Goal: Task Accomplishment & Management: Use online tool/utility

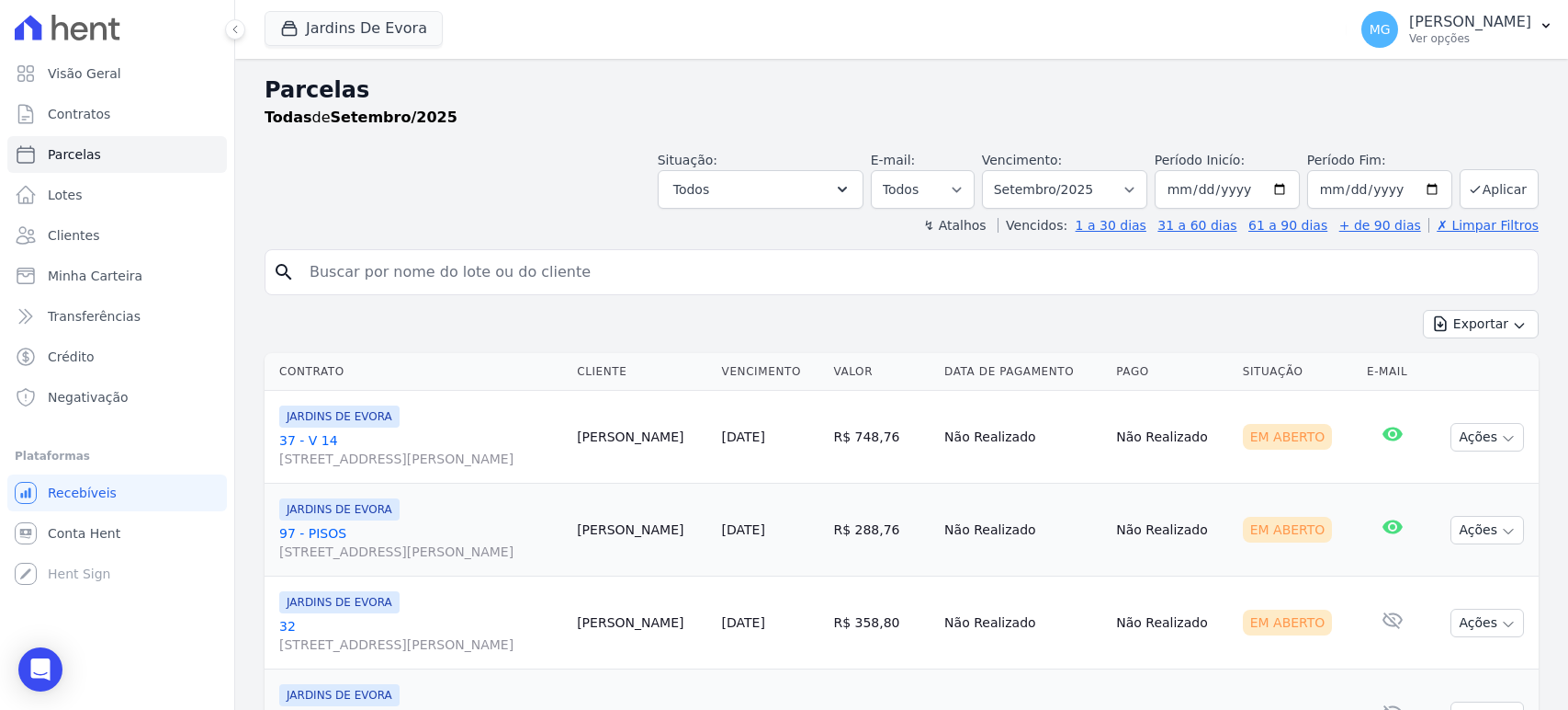
select select
click at [1473, 183] on button "Aplicar" at bounding box center [1499, 188] width 79 height 40
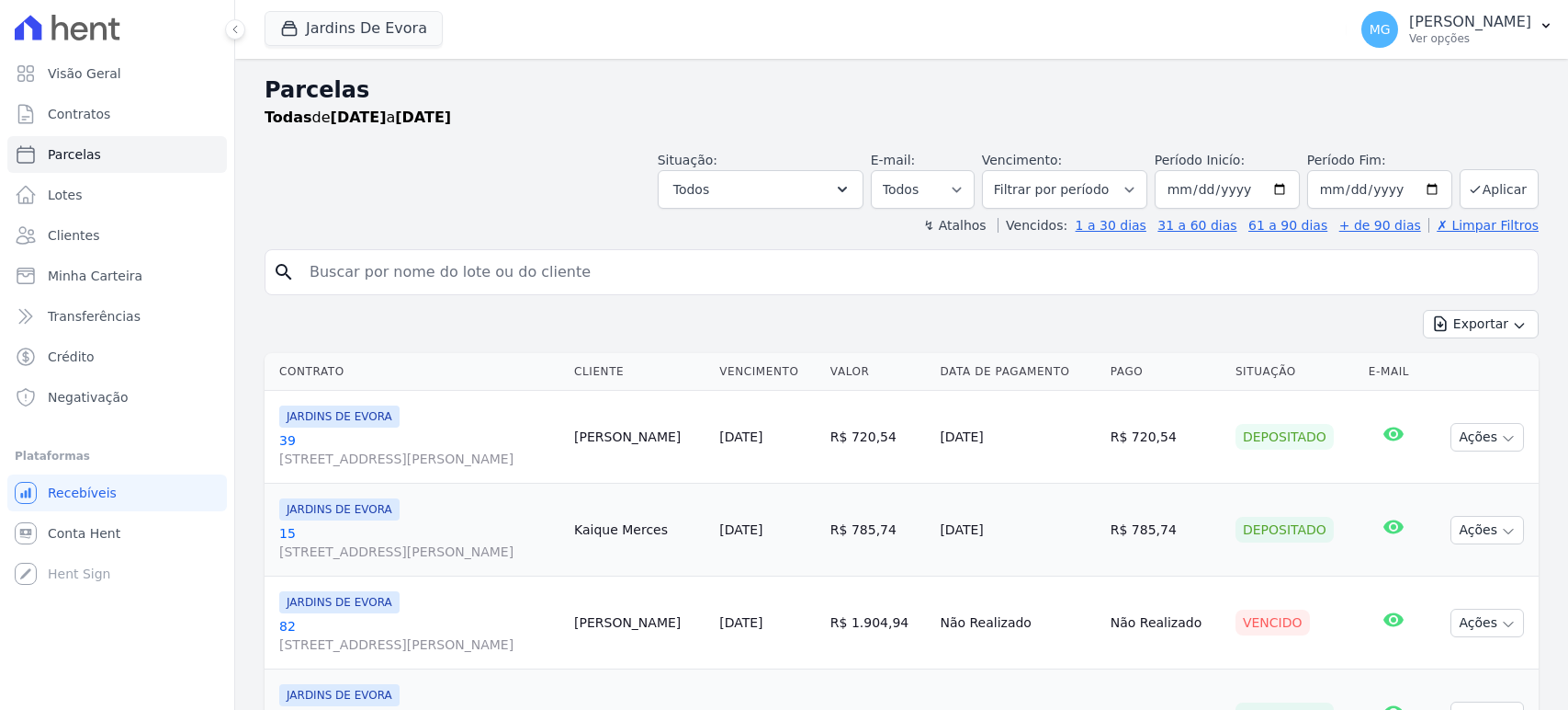
select select
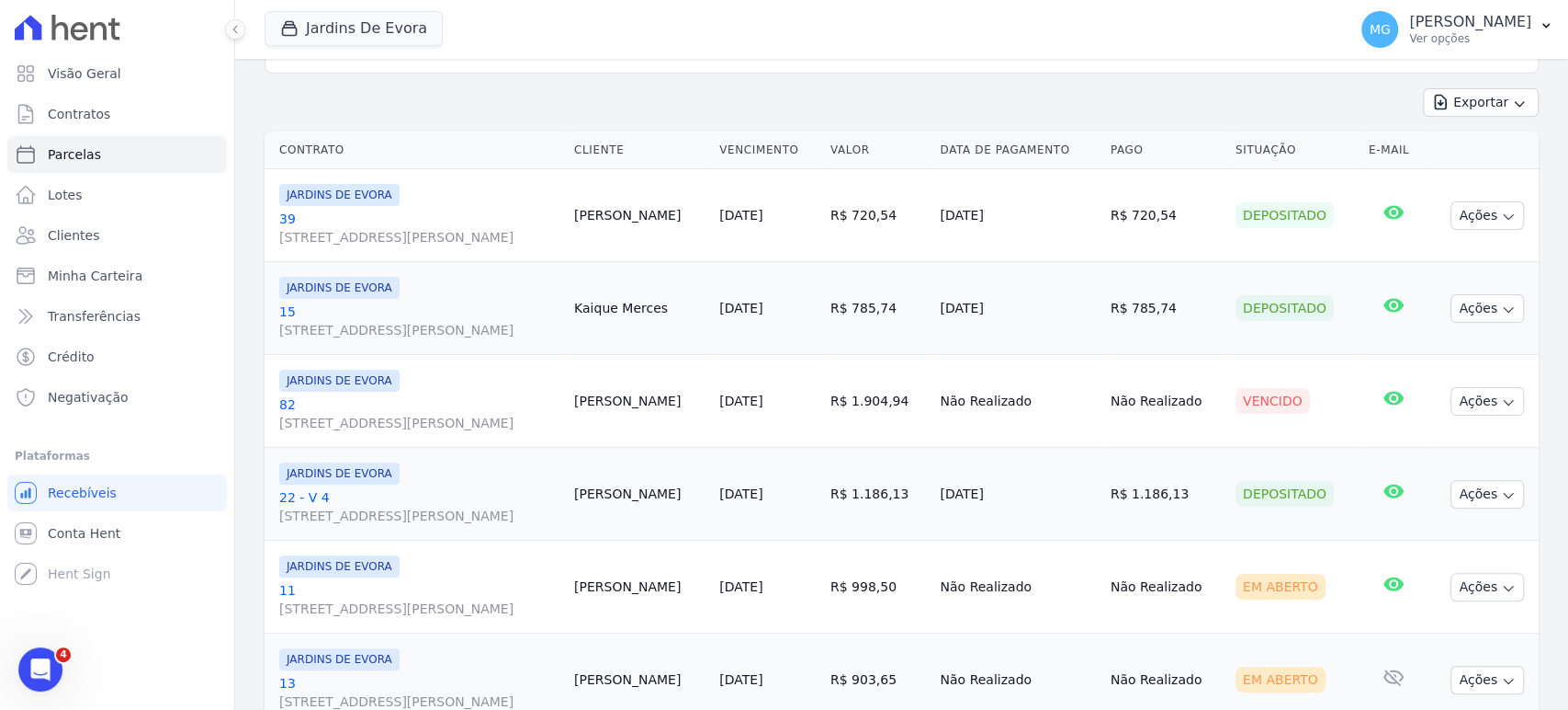
scroll to position [204, 0]
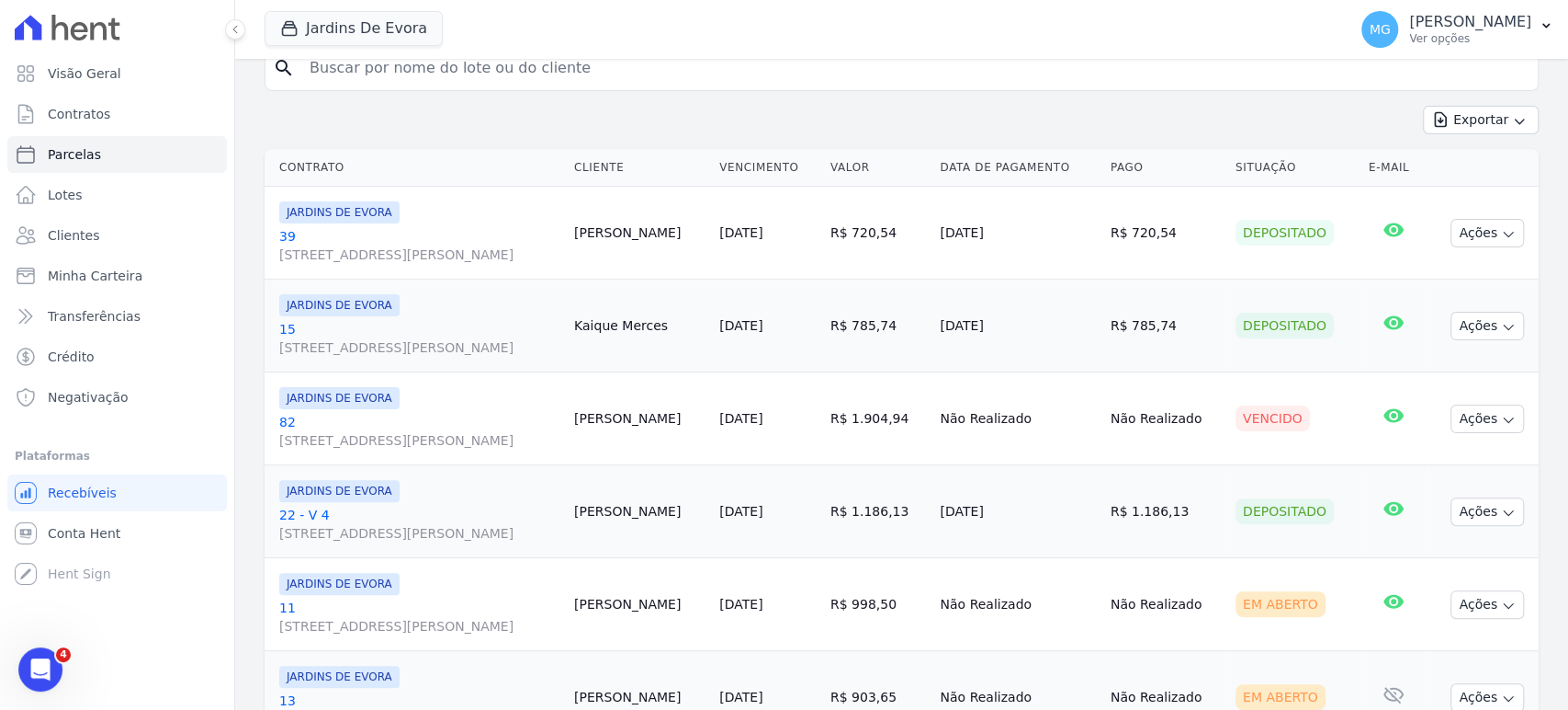
click at [1022, 28] on div "Jardins De Evora CONSTRUTORA MINERVA LTDA JARDINS DE EVORA JARDINS DE MAFRA Apl…" at bounding box center [801, 29] width 1075 height 61
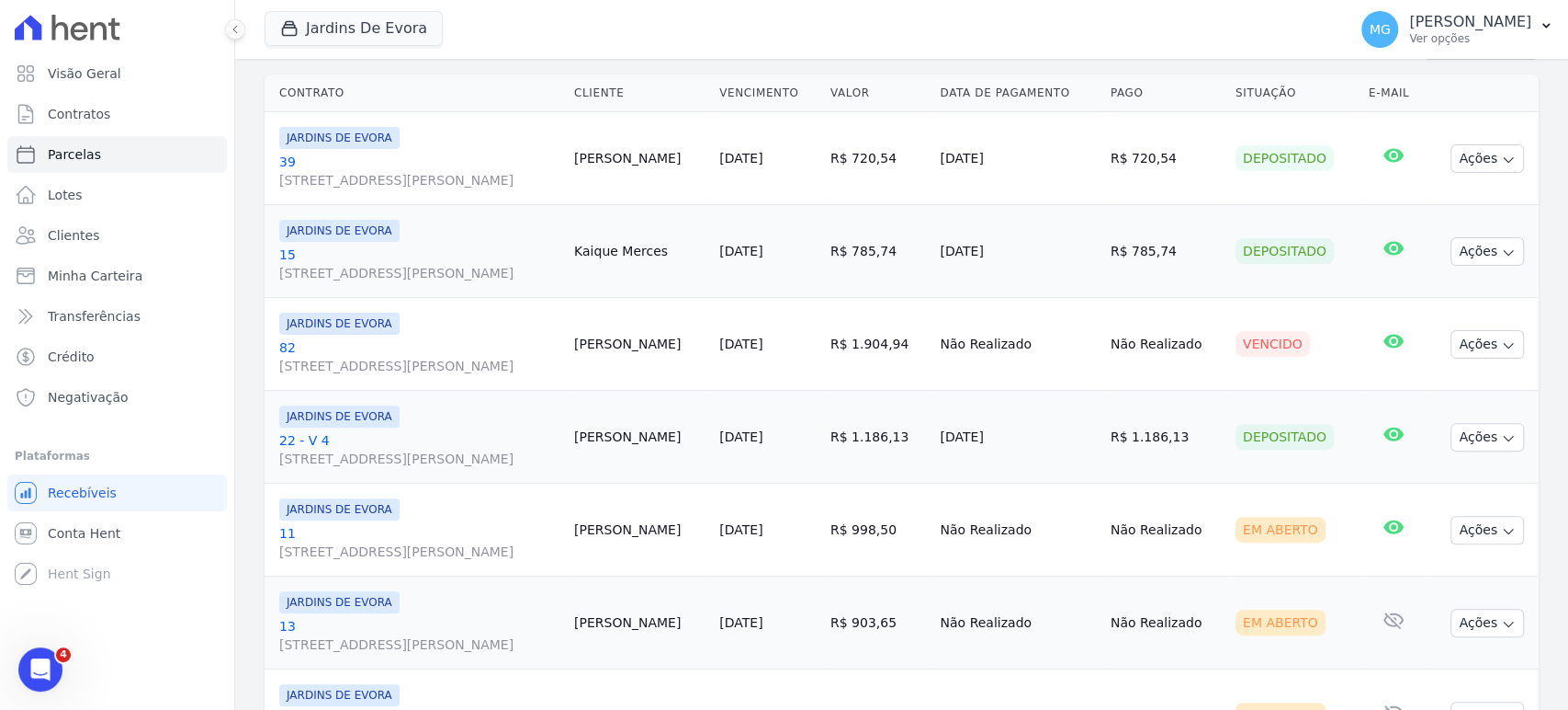
scroll to position [0, 0]
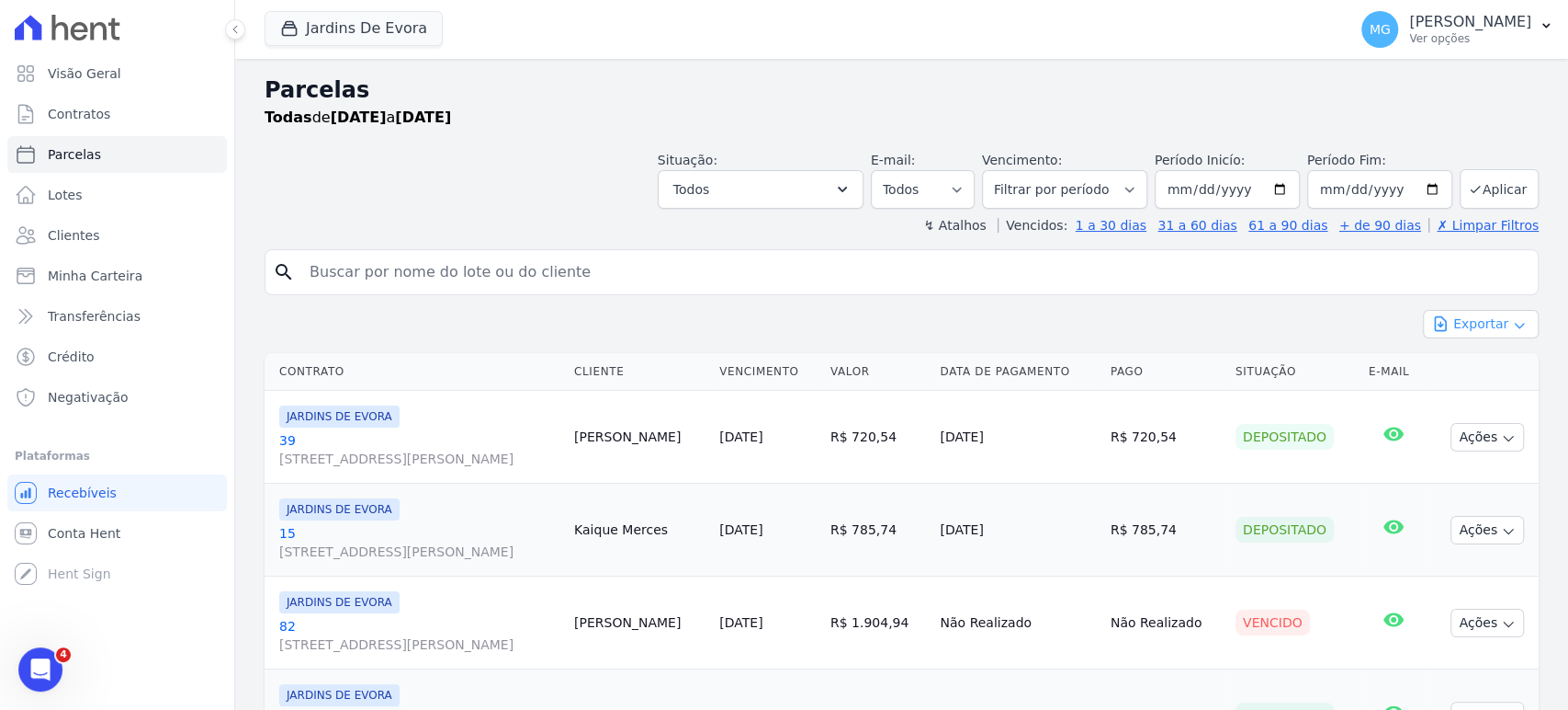
click at [1451, 323] on button "Exportar" at bounding box center [1481, 324] width 116 height 28
click at [1469, 395] on span "Exportar CSV" at bounding box center [1478, 398] width 98 height 18
click at [339, 21] on button "Jardins De Evora" at bounding box center [353, 28] width 179 height 35
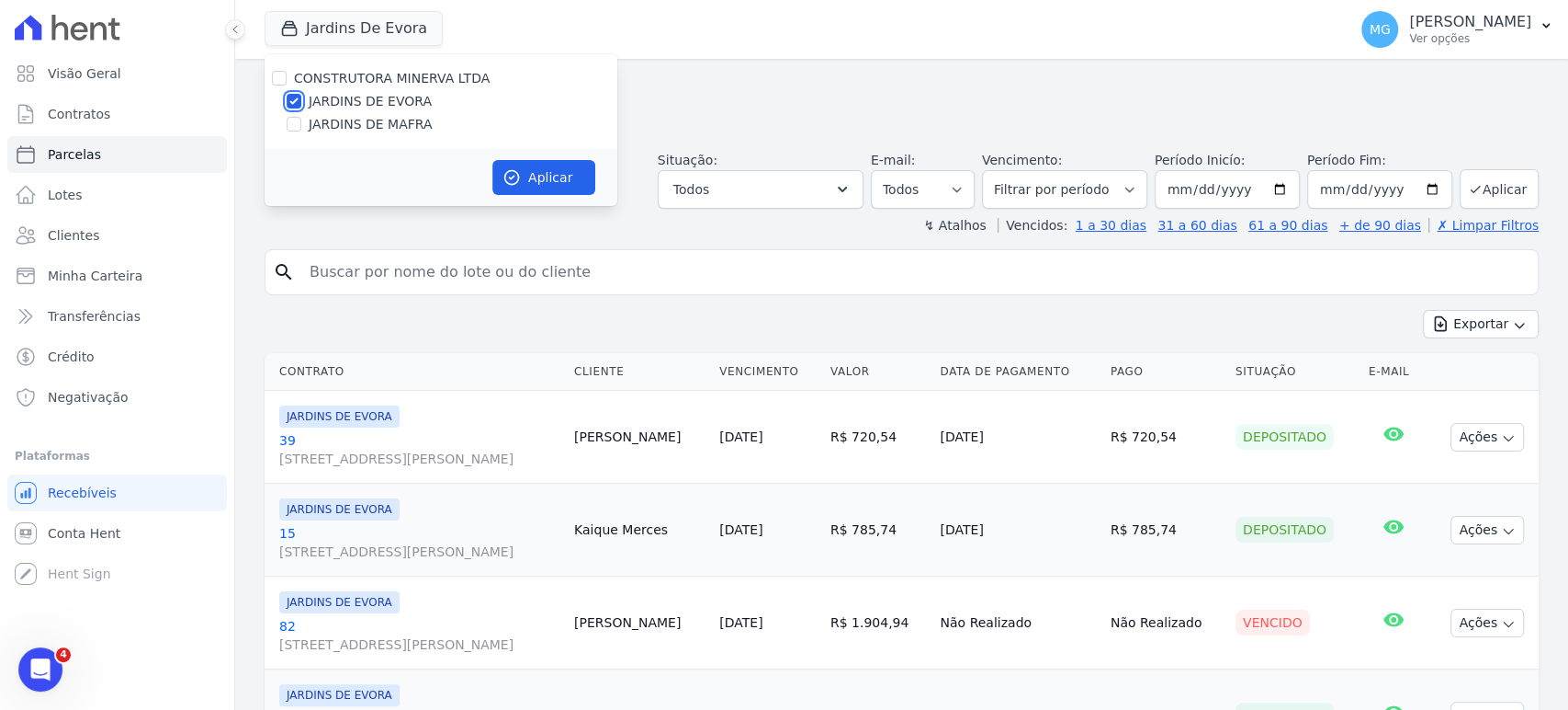
drag, startPoint x: 292, startPoint y: 95, endPoint x: 294, endPoint y: 112, distance: 17.1
click at [292, 94] on input "JARDINS DE EVORA" at bounding box center [294, 100] width 14 height 14
checkbox input "false"
drag, startPoint x: 294, startPoint y: 128, endPoint x: 350, endPoint y: 139, distance: 57.1
click at [294, 128] on input "JARDINS DE MAFRA" at bounding box center [294, 124] width 14 height 14
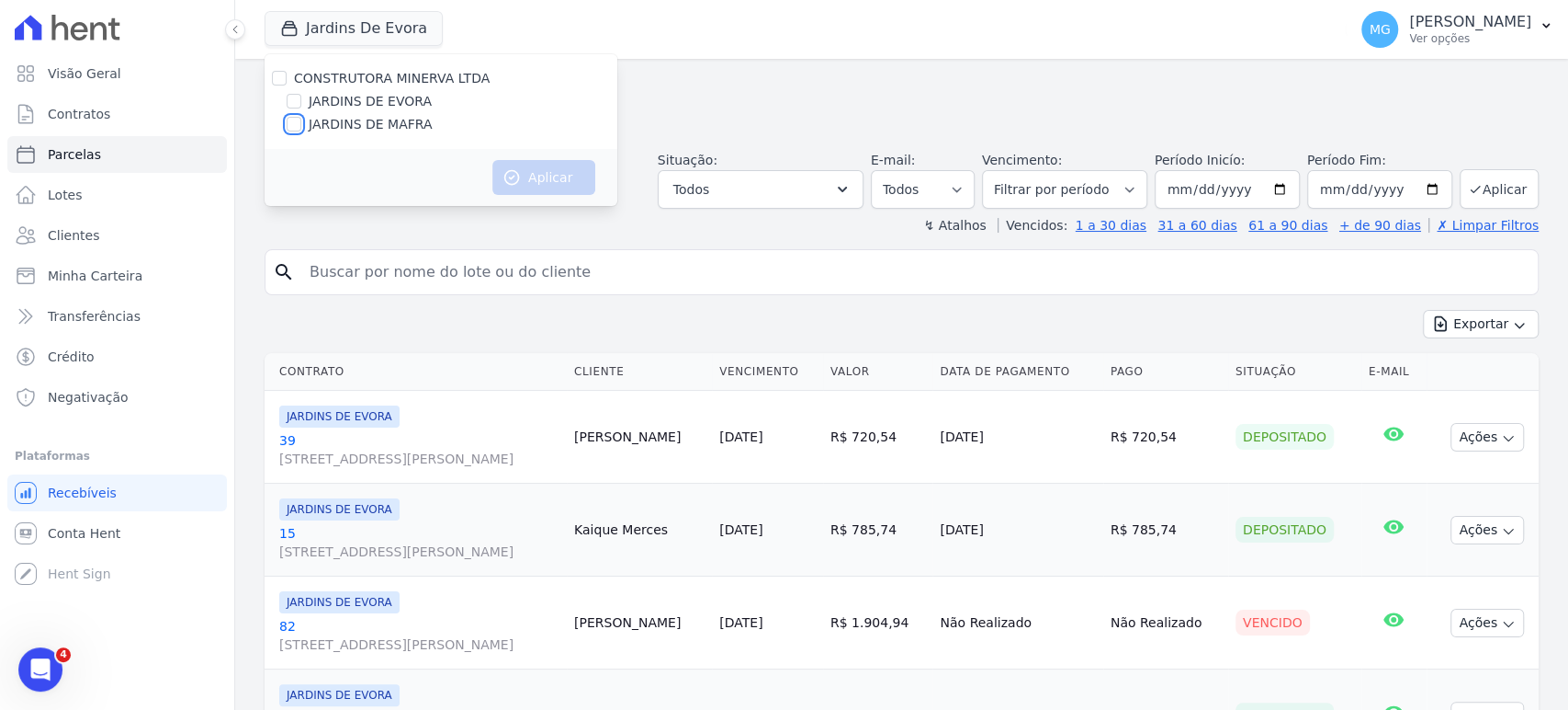
checkbox input "true"
click at [530, 180] on button "Aplicar" at bounding box center [544, 178] width 103 height 35
select select
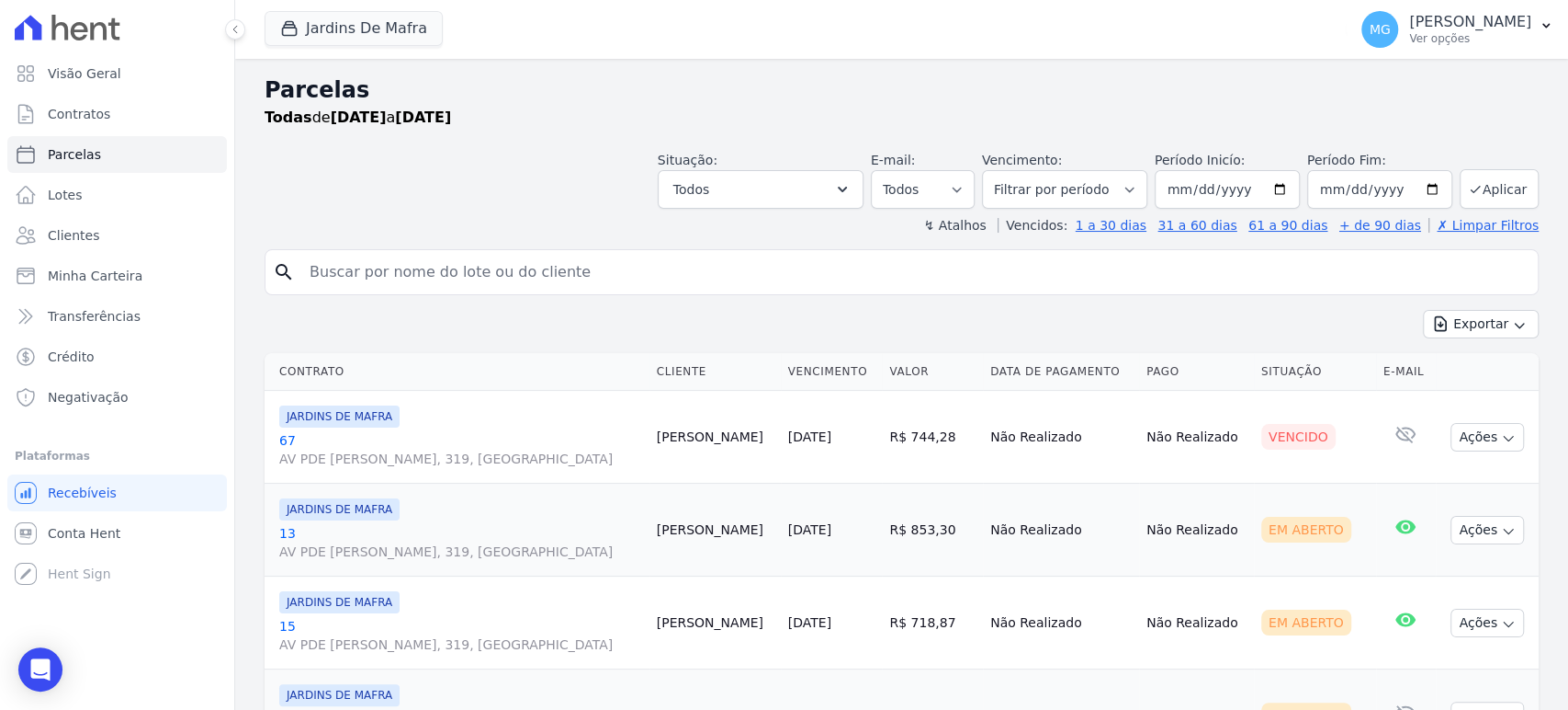
click at [1480, 327] on button "Exportar" at bounding box center [1481, 324] width 116 height 28
click at [1487, 395] on span "Exportar CSV" at bounding box center [1478, 398] width 98 height 18
click at [320, 13] on button "Jardins De Mafra" at bounding box center [353, 28] width 179 height 35
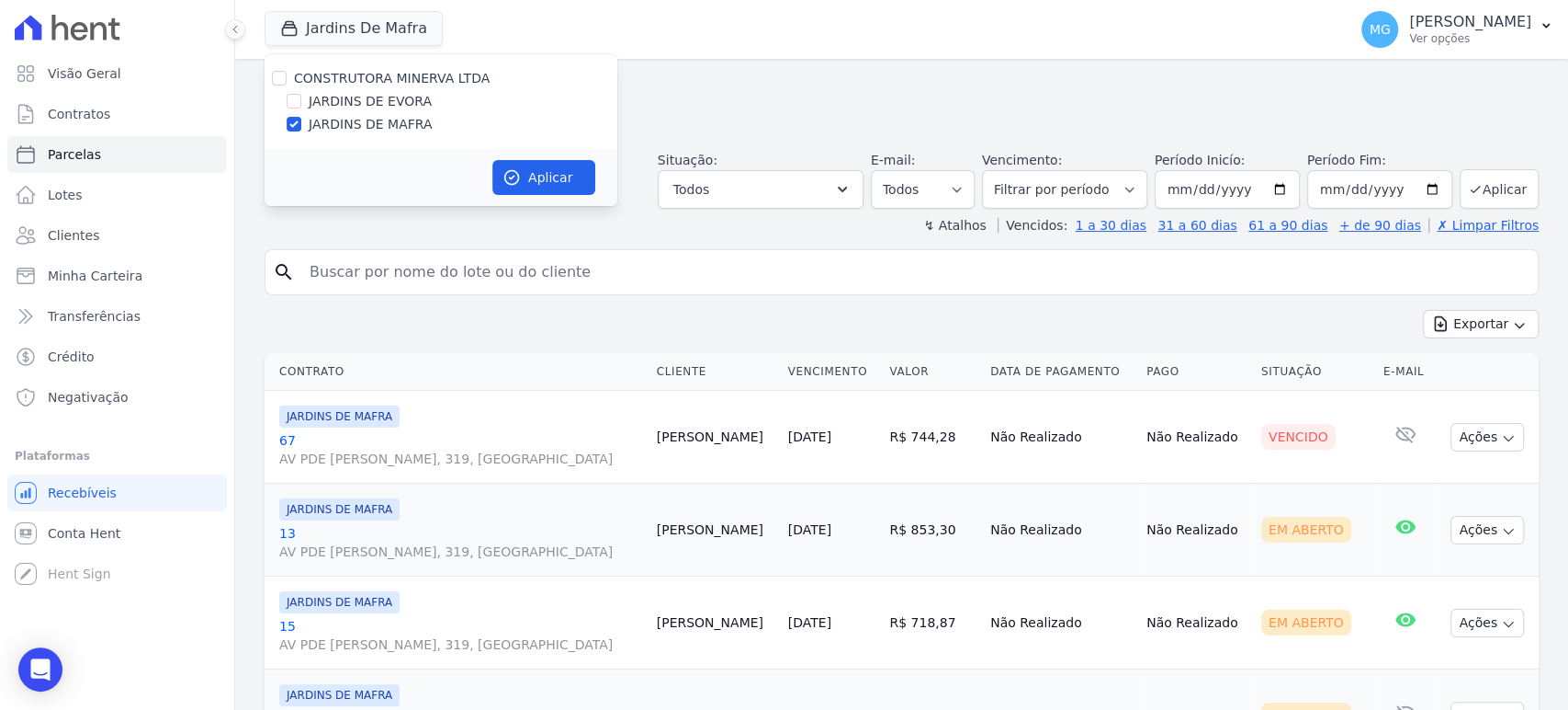
drag, startPoint x: 314, startPoint y: 99, endPoint x: 294, endPoint y: 109, distance: 22.4
click at [313, 98] on label "JARDINS DE EVORA" at bounding box center [371, 101] width 124 height 19
click at [301, 98] on input "JARDINS DE EVORA" at bounding box center [294, 100] width 14 height 14
checkbox input "true"
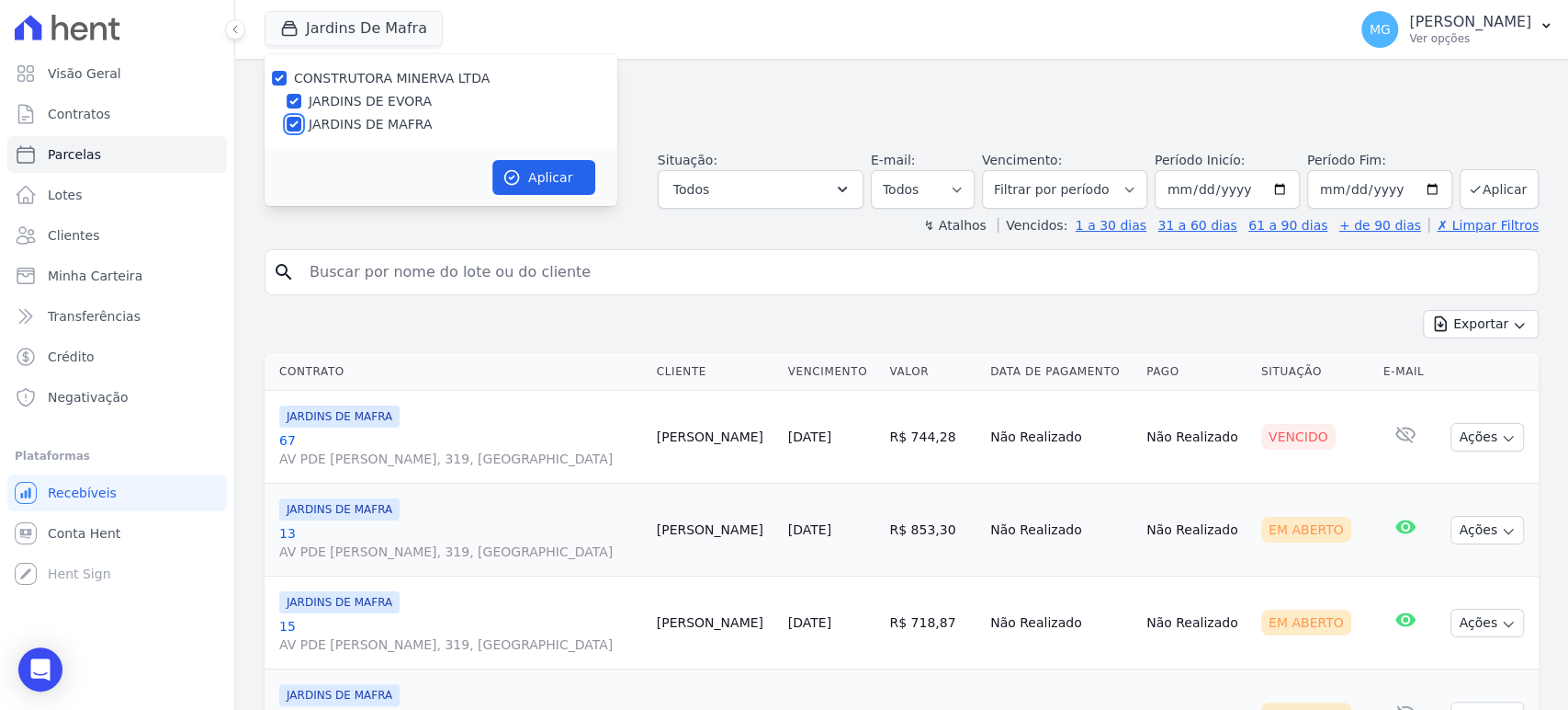
click at [295, 124] on input "JARDINS DE MAFRA" at bounding box center [294, 124] width 14 height 14
checkbox input "false"
click at [524, 171] on button "Aplicar" at bounding box center [544, 178] width 103 height 35
select select
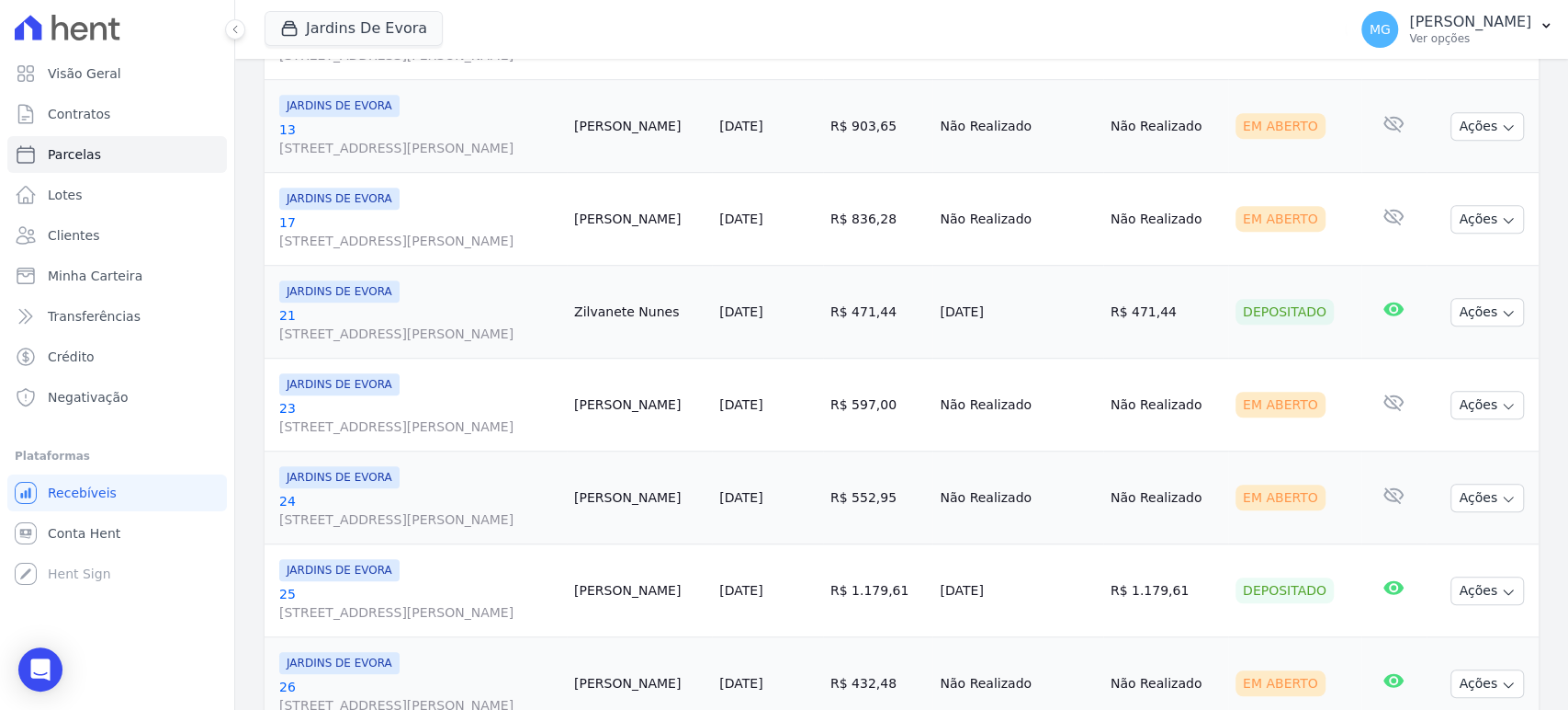
scroll to position [749, 0]
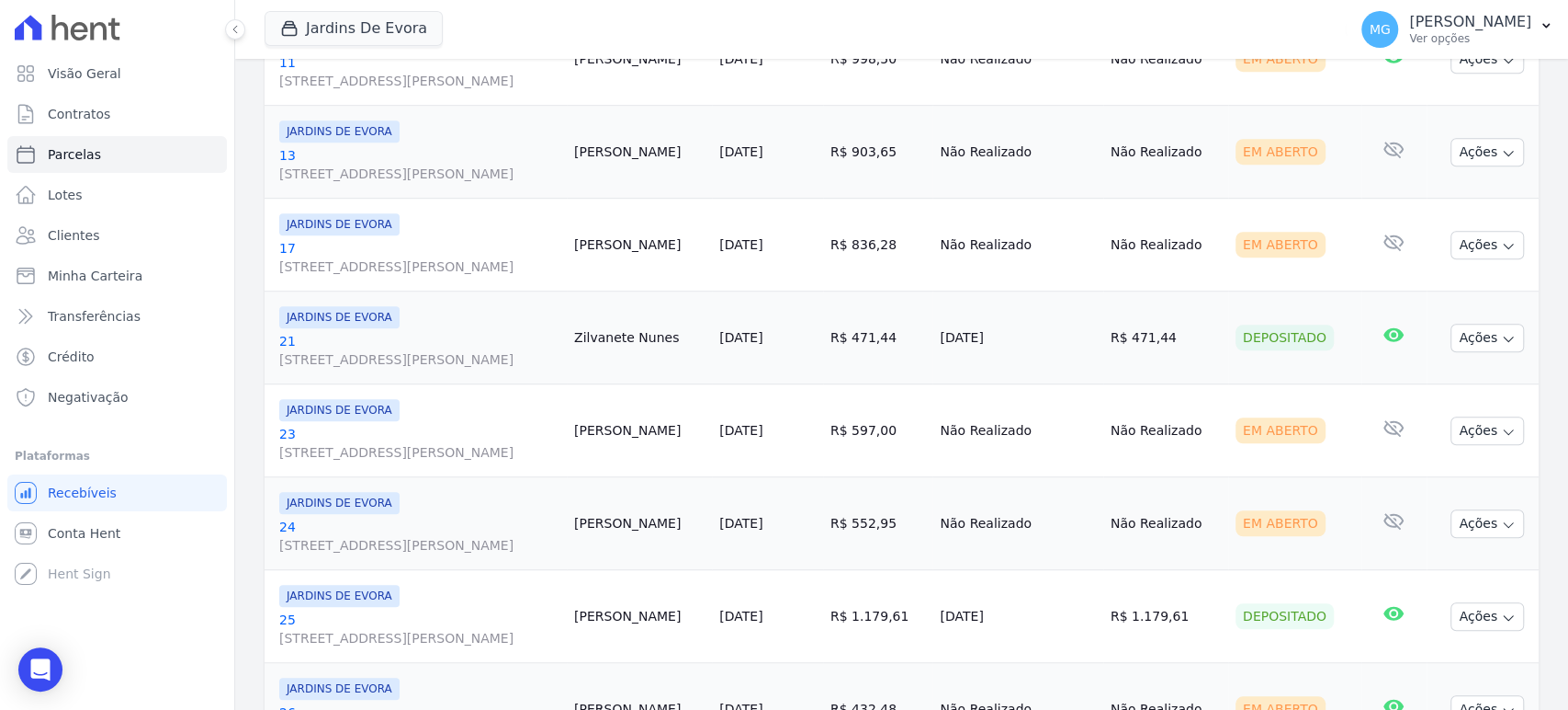
drag, startPoint x: 866, startPoint y: 157, endPoint x: 970, endPoint y: 162, distance: 104.1
click at [970, 105] on tr "JARDINS DE EVORA 11 R SANTO ANTONIO DE ITABERAVA, S/N, LOTE 26 QUADRA108, VILA …" at bounding box center [902, 59] width 1274 height 93
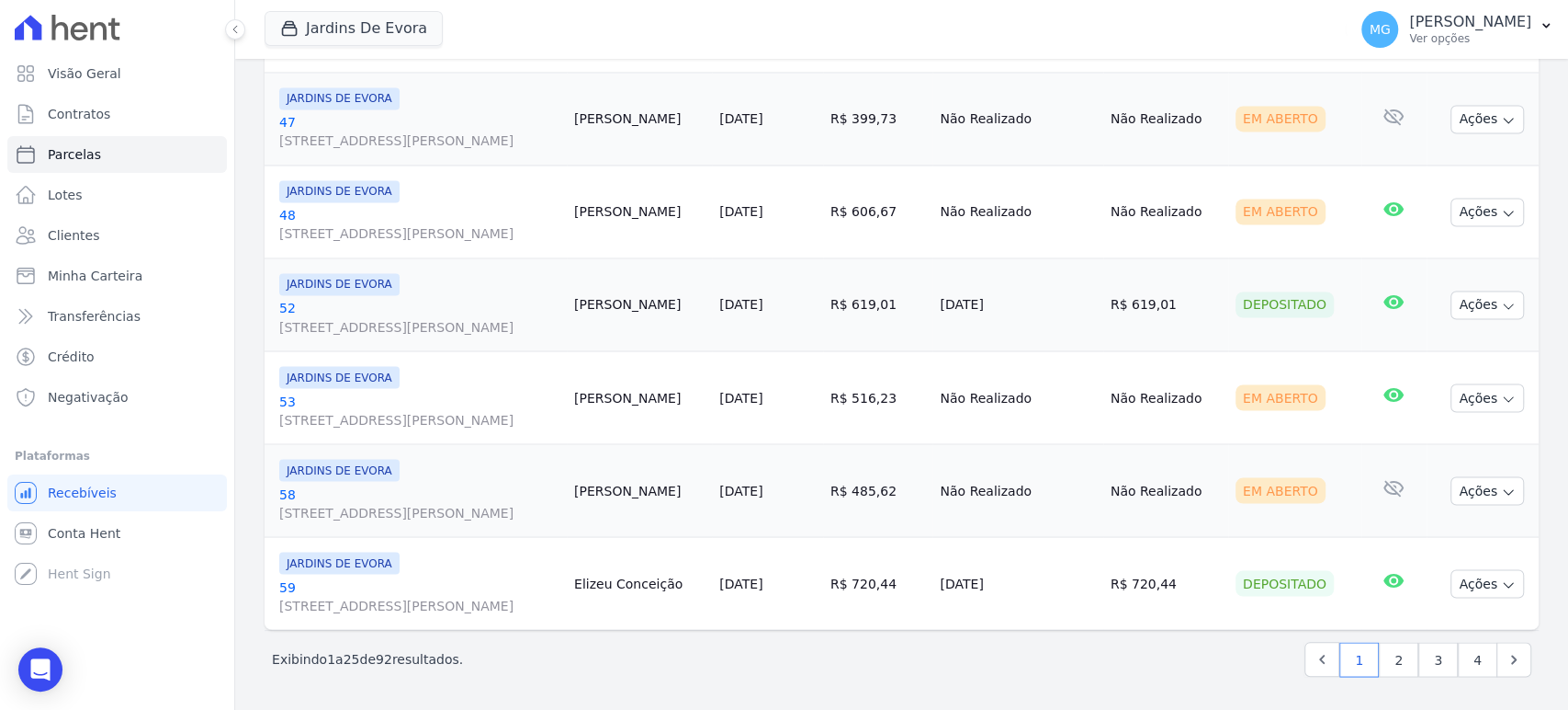
scroll to position [2551, 0]
click at [1401, 660] on link "2" at bounding box center [1398, 659] width 40 height 35
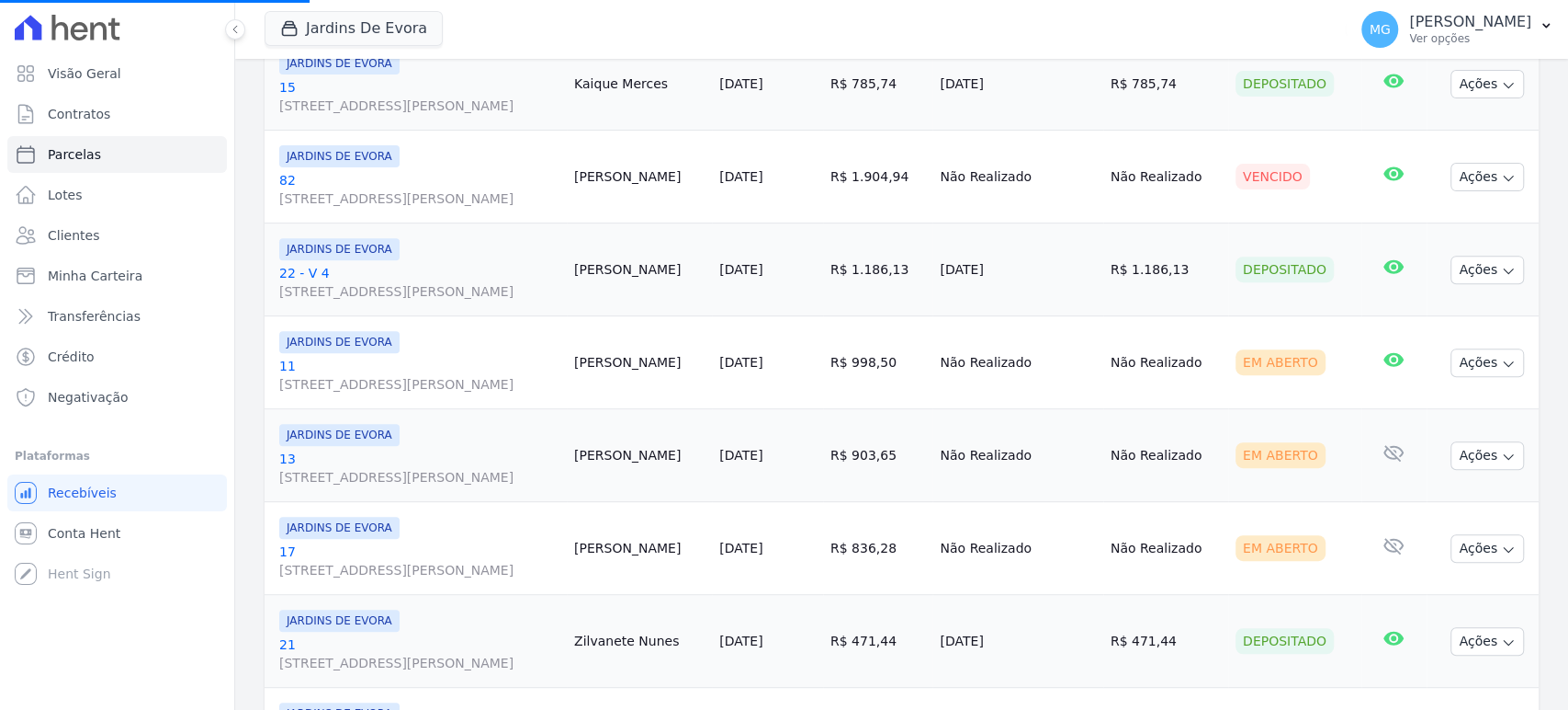
scroll to position [544, 0]
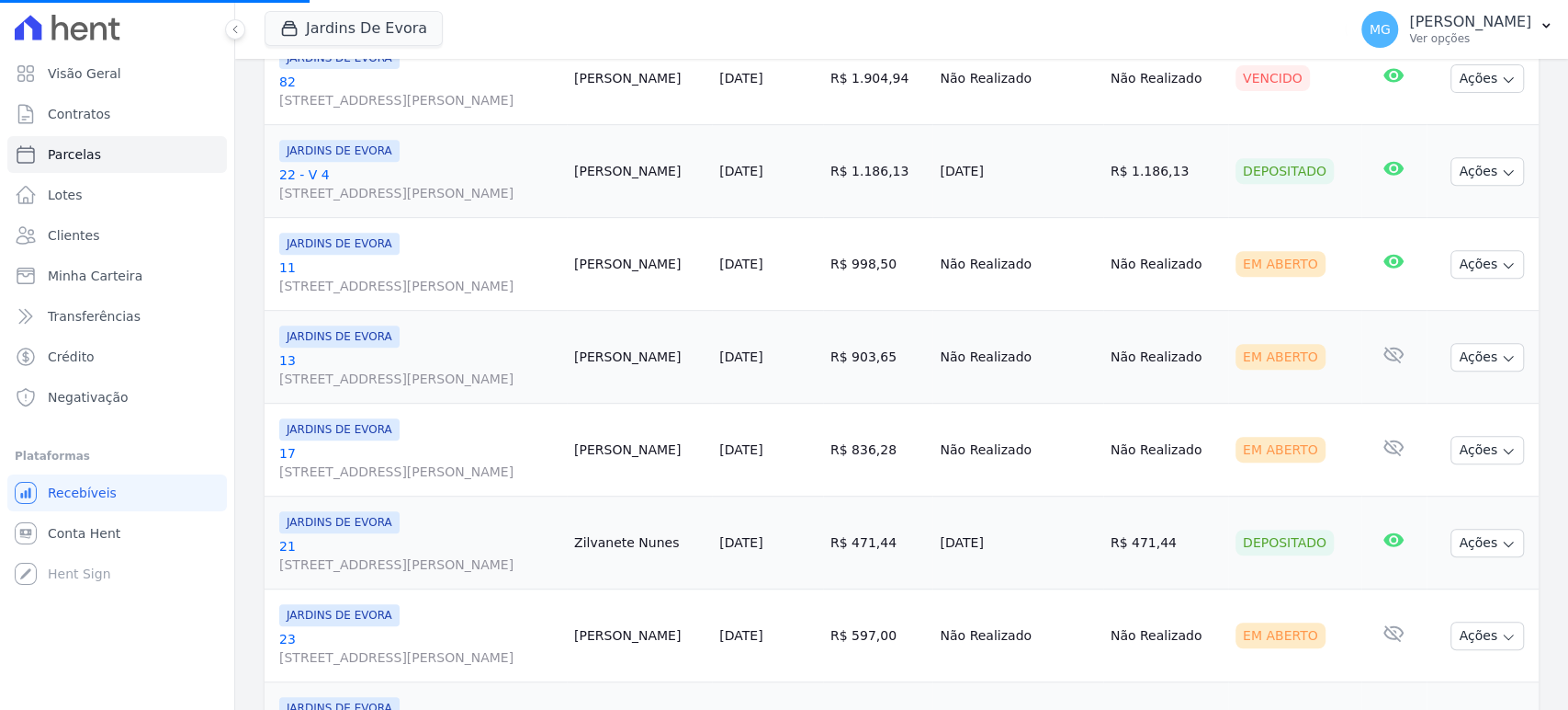
select select
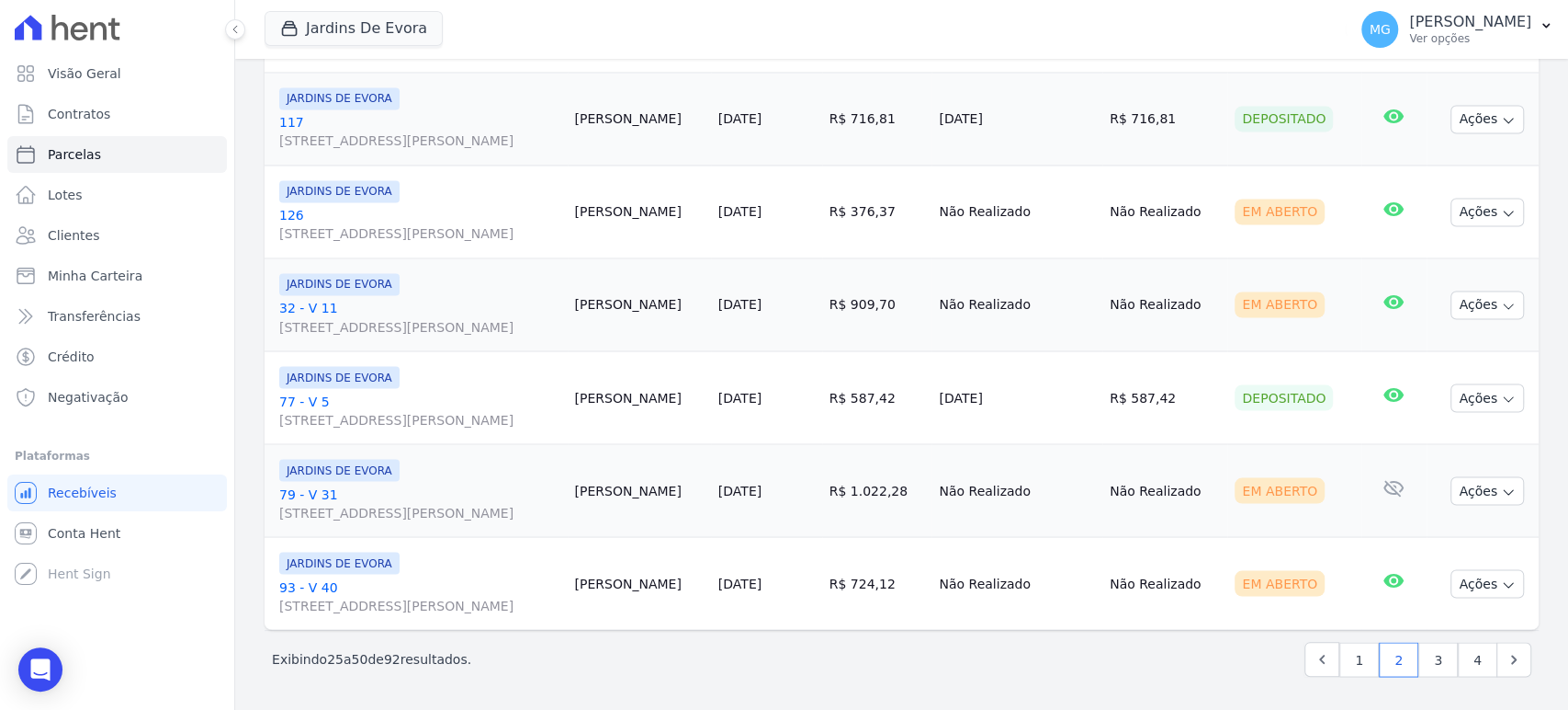
scroll to position [2551, 0]
click at [1505, 658] on icon "Next" at bounding box center [1514, 659] width 18 height 18
select select
click at [1340, 653] on link "1" at bounding box center [1358, 659] width 40 height 35
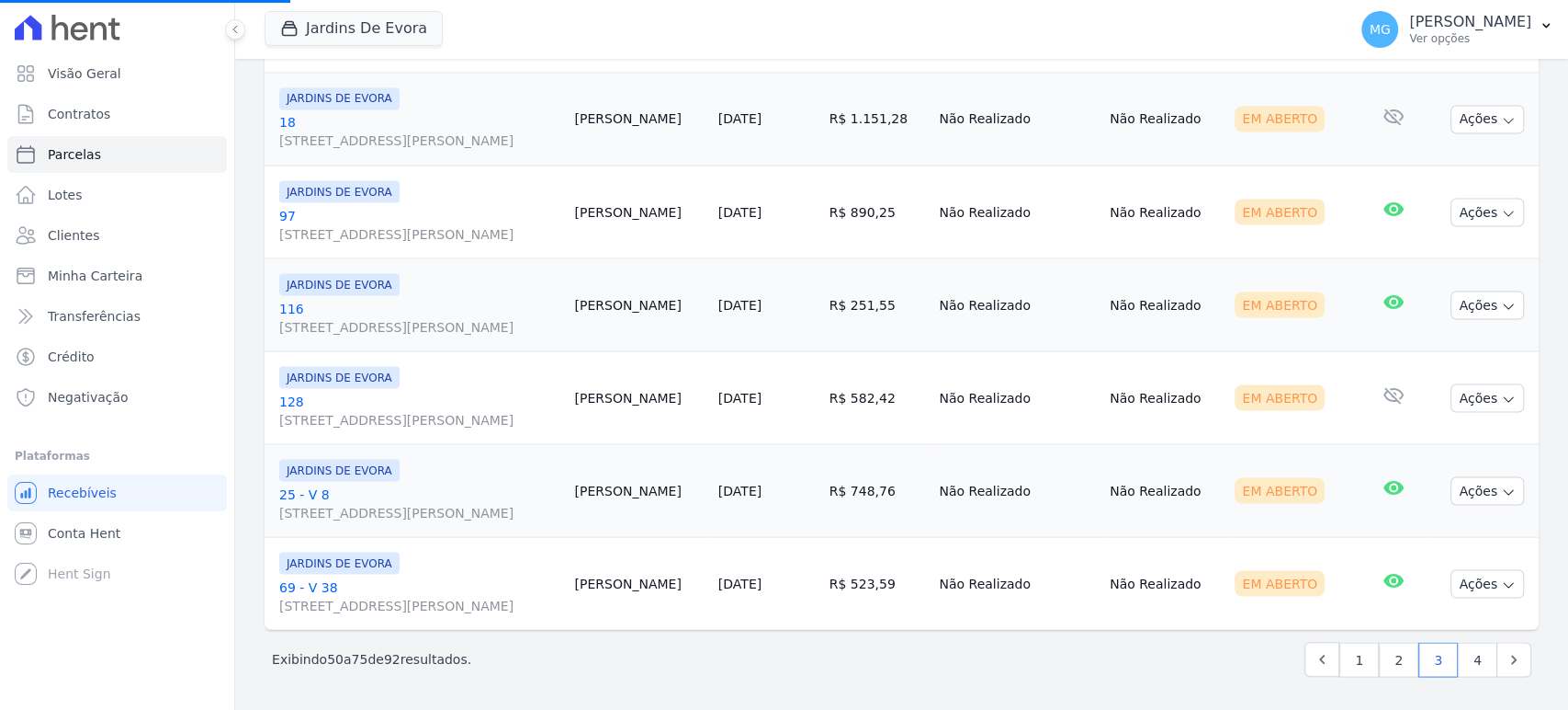
select select
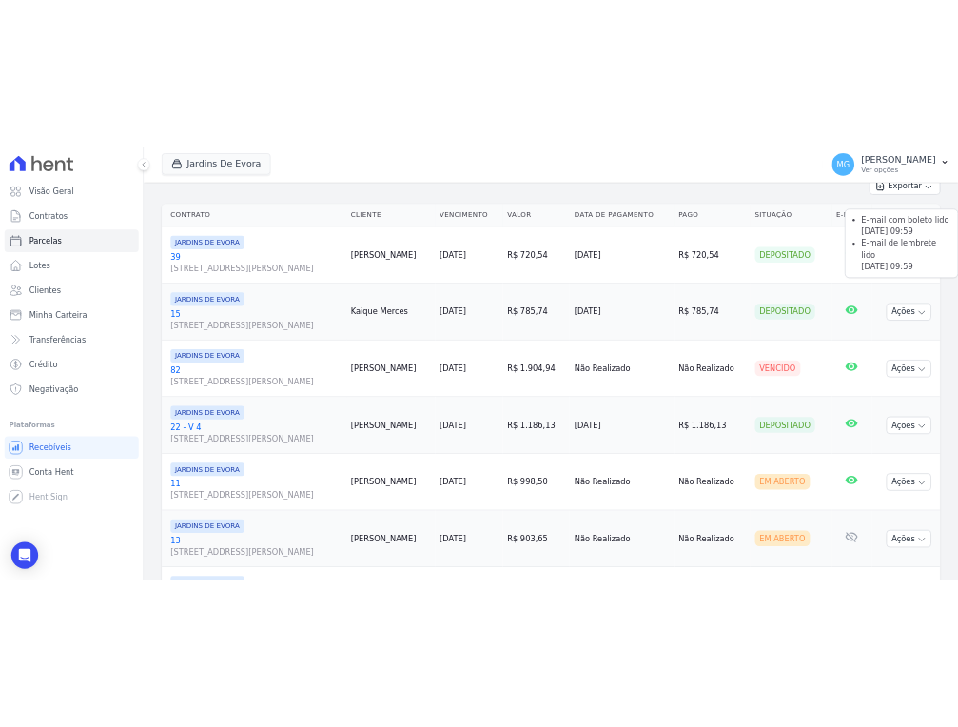
scroll to position [422, 0]
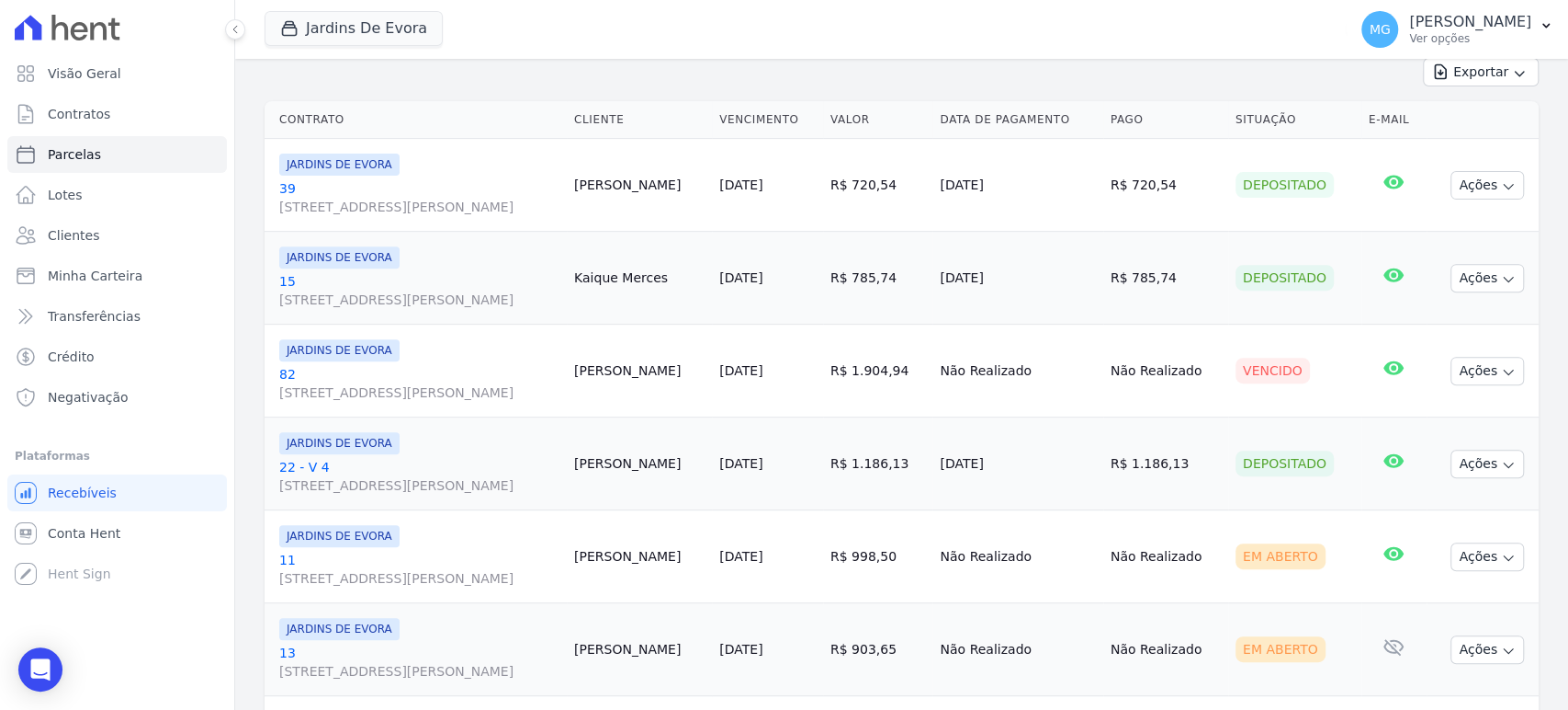
click at [355, 68] on div "Exportar Exportar PDF Exportar CSV" at bounding box center [902, 79] width 1274 height 43
drag, startPoint x: 574, startPoint y: 85, endPoint x: 331, endPoint y: 216, distance: 276.1
click at [571, 85] on div "Exportar Exportar PDF Exportar CSV" at bounding box center [902, 79] width 1274 height 43
click at [620, 15] on div "Jardins De Evora CONSTRUTORA MINERVA LTDA JARDINS DE EVORA JARDINS DE MAFRA Apl…" at bounding box center [801, 29] width 1075 height 61
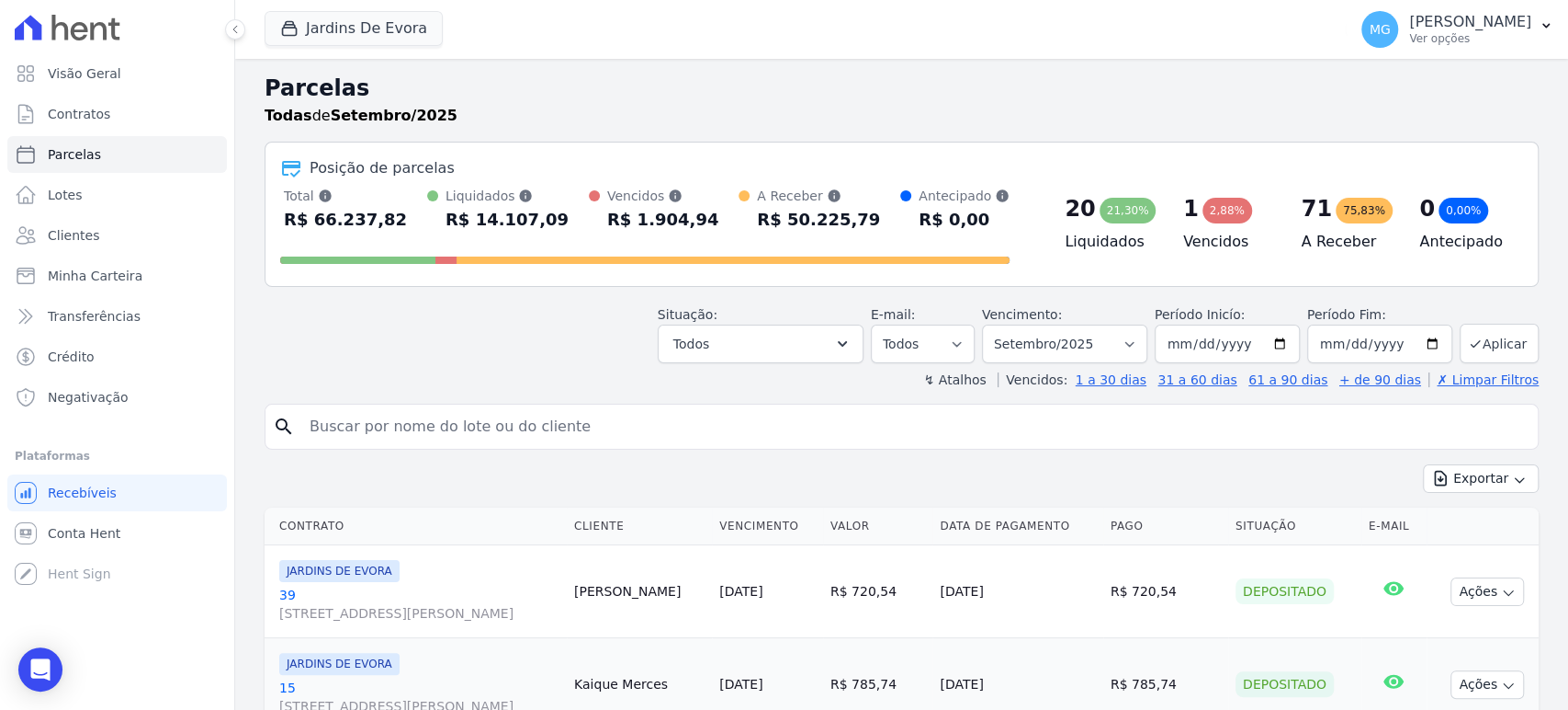
scroll to position [0, 0]
click at [1385, 345] on input "[DATE]" at bounding box center [1380, 346] width 145 height 39
click at [1419, 340] on input "[DATE]" at bounding box center [1380, 346] width 145 height 39
type input "2025-09-05"
click at [1486, 354] on button "Aplicar" at bounding box center [1499, 345] width 79 height 40
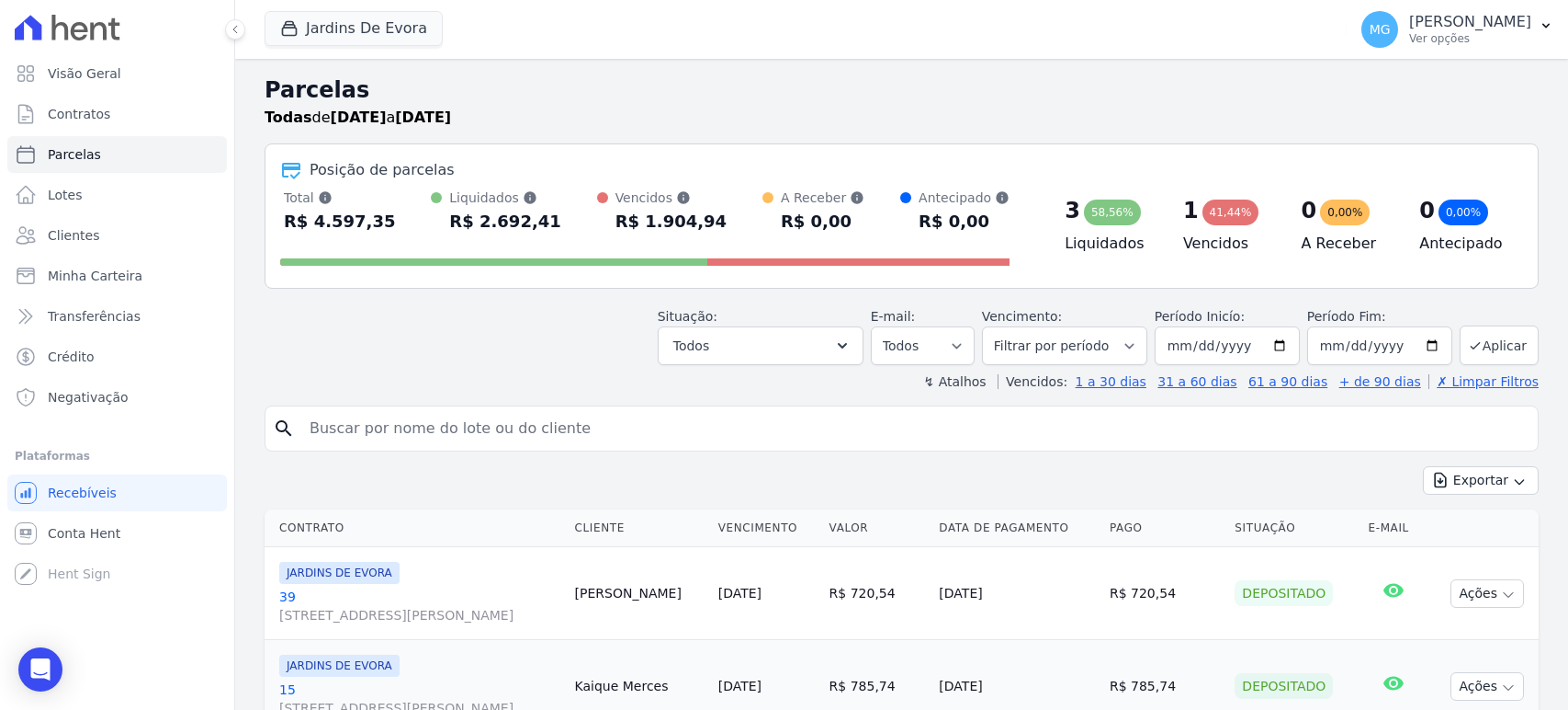
select select
click at [551, 370] on header "Parcelas Todas de 01/09/2025 a 05/09/2025 Posição de parcelas Total Soma das pa…" at bounding box center [902, 232] width 1274 height 317
drag, startPoint x: 451, startPoint y: 218, endPoint x: 527, endPoint y: 222, distance: 76.1
click at [527, 222] on div "R$ 2.692,41" at bounding box center [504, 221] width 111 height 29
click at [537, 357] on div "Situação: Agendado Em Aberto Pago Processando Cancelado Vencido Transferindo De…" at bounding box center [902, 332] width 1274 height 66
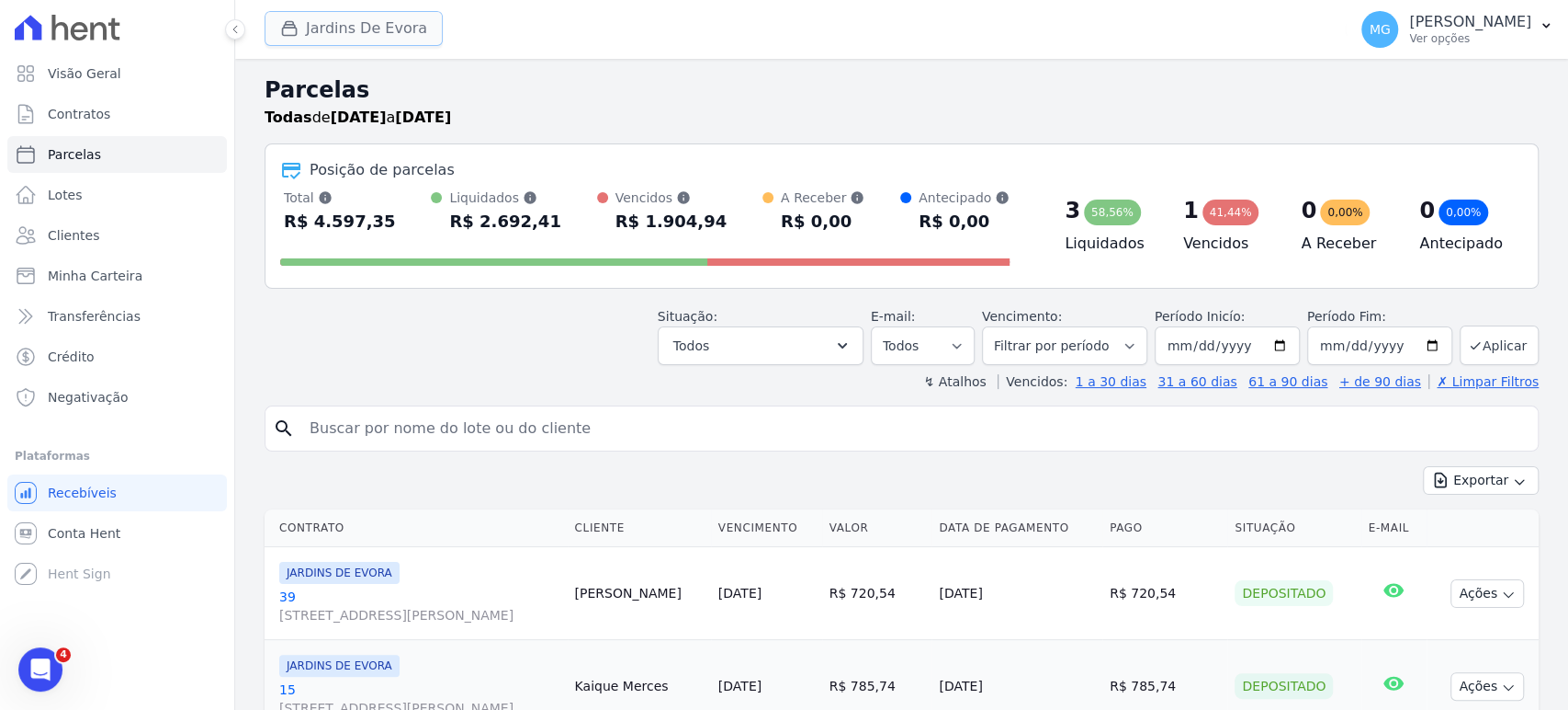
click at [301, 30] on div "button" at bounding box center [293, 28] width 26 height 18
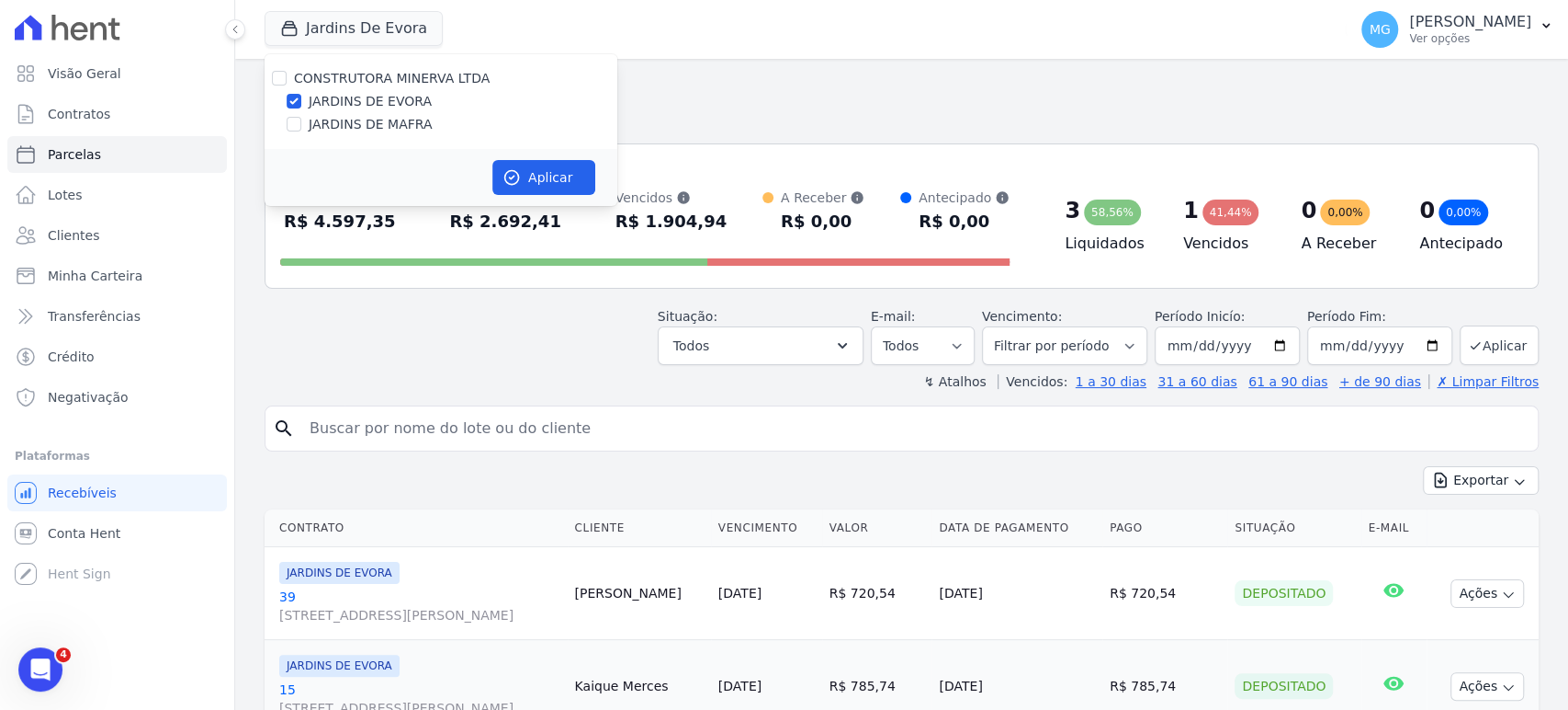
click at [312, 77] on label "CONSTRUTORA MINERVA LTDA" at bounding box center [391, 77] width 196 height 14
click at [287, 77] on input "CONSTRUTORA MINERVA LTDA" at bounding box center [279, 77] width 14 height 14
checkbox input "true"
click at [571, 174] on button "Aplicar" at bounding box center [544, 178] width 103 height 35
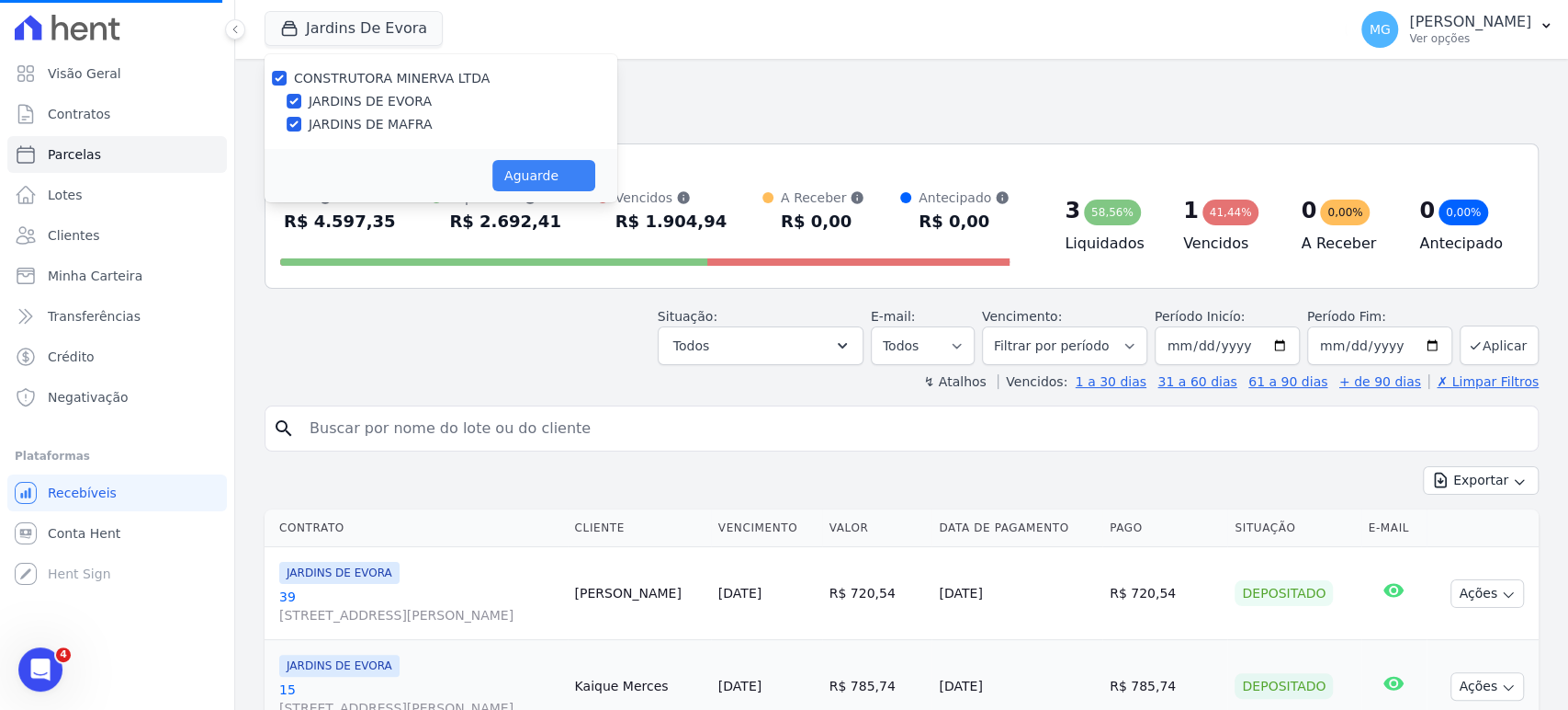
select select
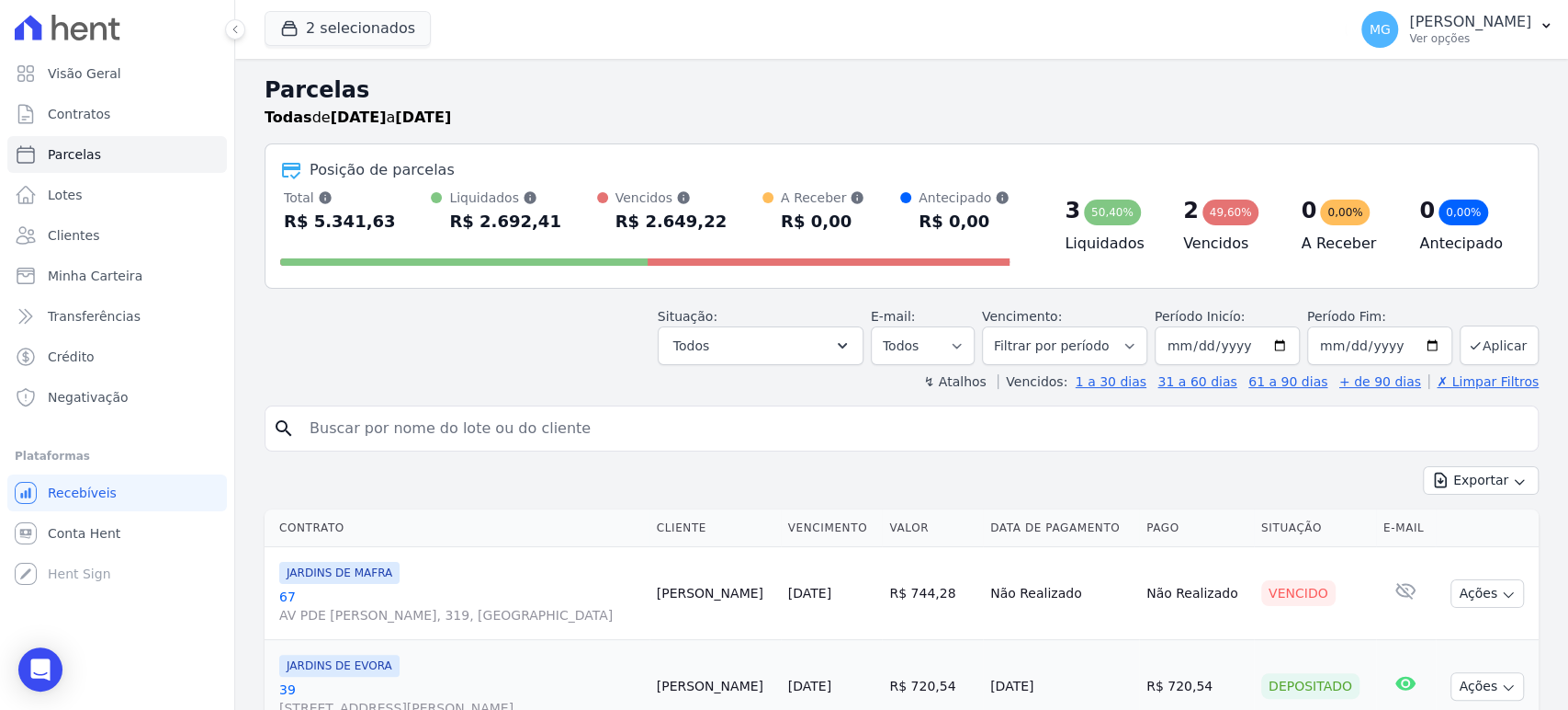
click at [500, 436] on input "search" at bounding box center [914, 428] width 1232 height 37
type input "35"
select select
